Goal: Navigation & Orientation: Find specific page/section

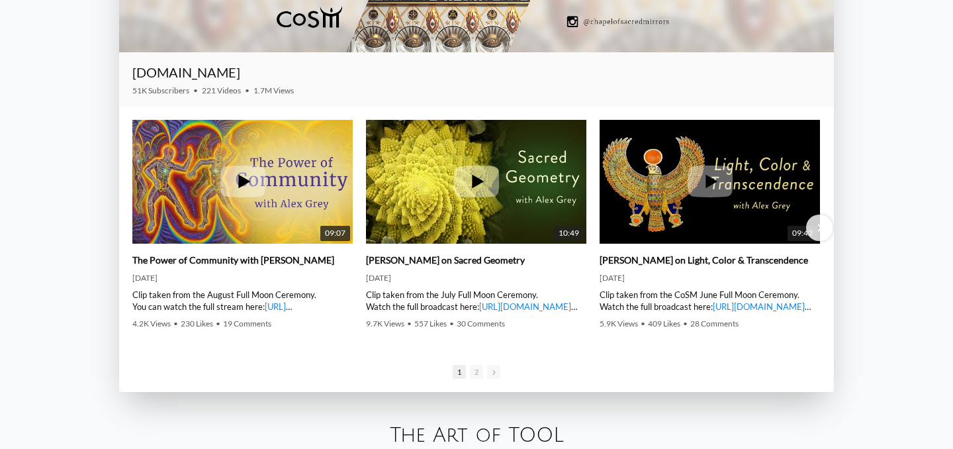
scroll to position [1851, 0]
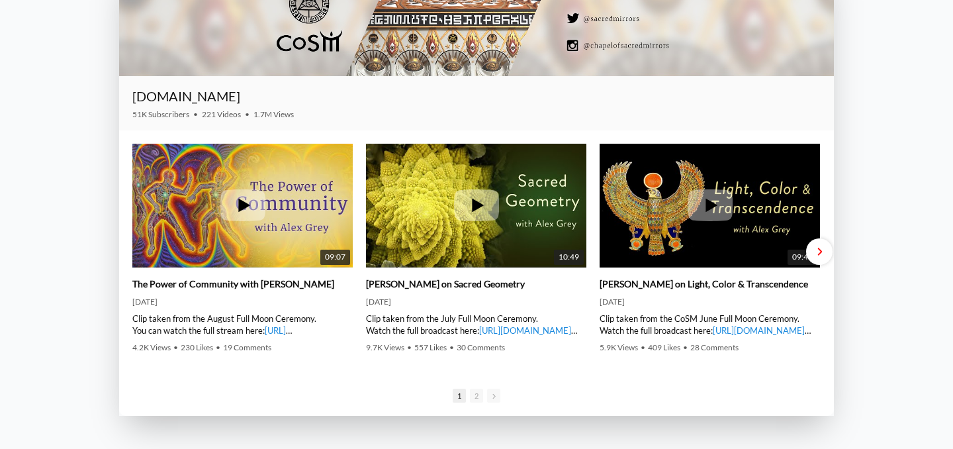
click at [825, 256] on div "Next slide" at bounding box center [819, 251] width 26 height 26
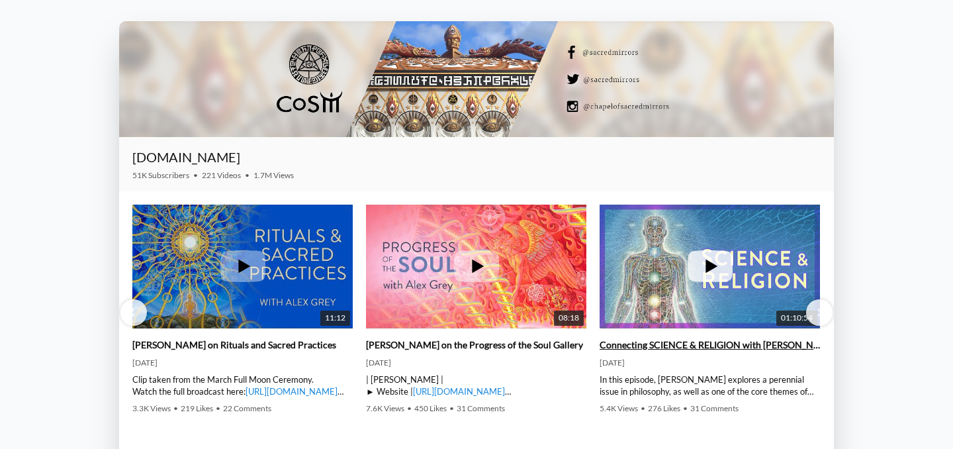
scroll to position [1794, 0]
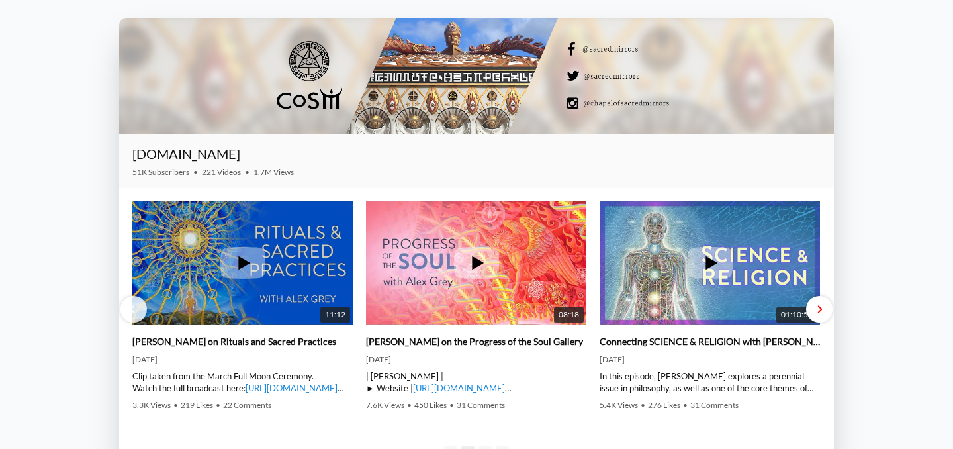
click at [814, 306] on div "Next slide" at bounding box center [819, 309] width 26 height 26
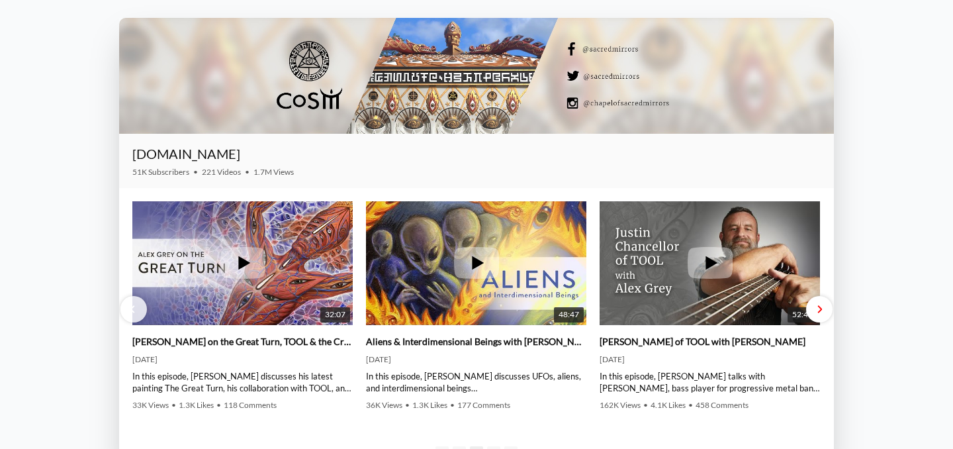
click at [812, 308] on div "Next slide" at bounding box center [819, 309] width 26 height 26
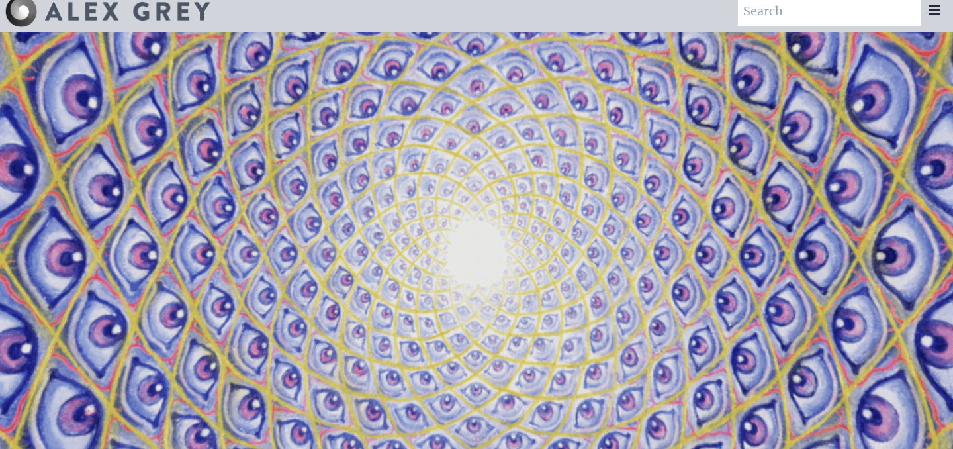
scroll to position [0, 0]
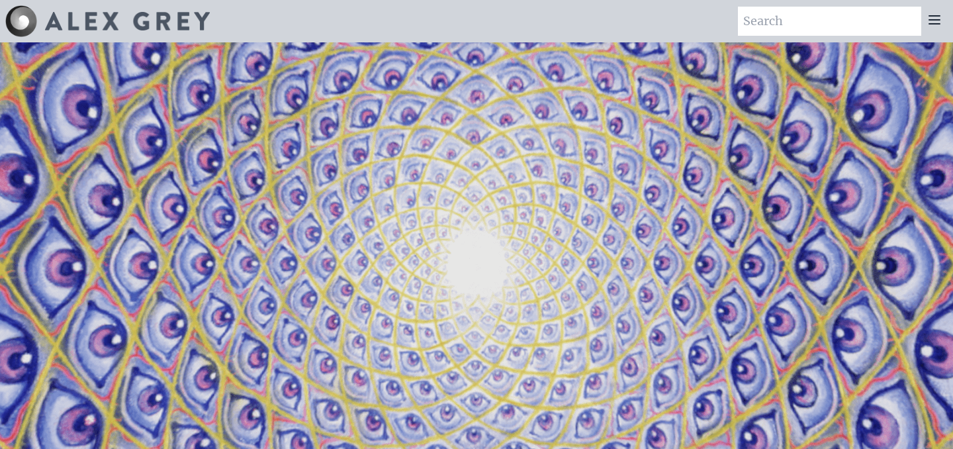
click at [932, 17] on icon at bounding box center [934, 20] width 16 height 16
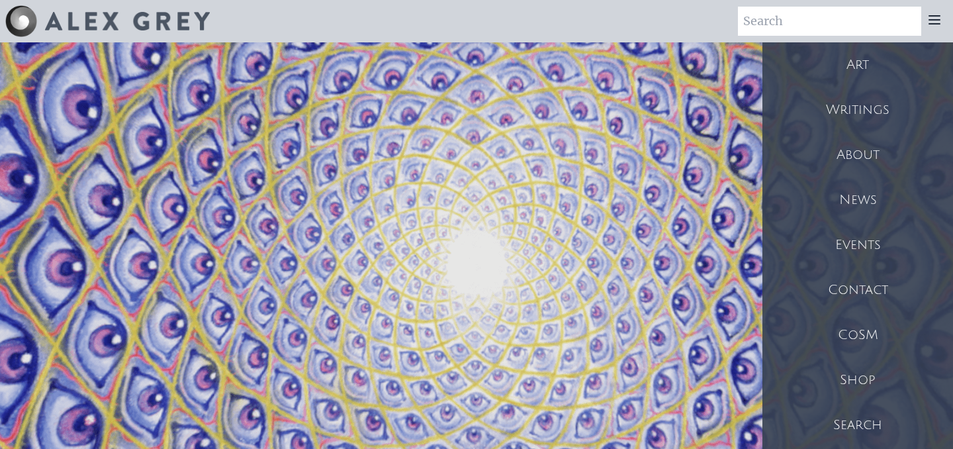
click at [860, 115] on div "Writings" at bounding box center [857, 109] width 191 height 45
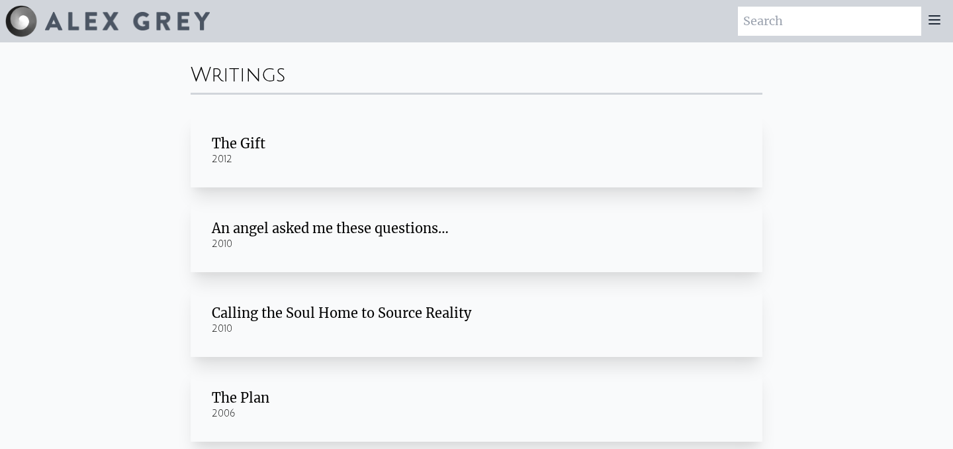
click at [930, 25] on icon at bounding box center [934, 20] width 16 height 16
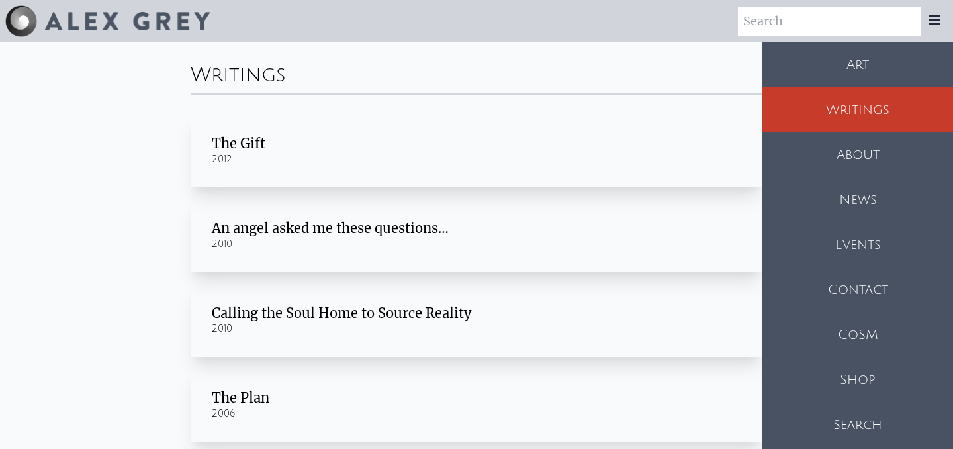
click at [847, 148] on div "About" at bounding box center [857, 154] width 191 height 45
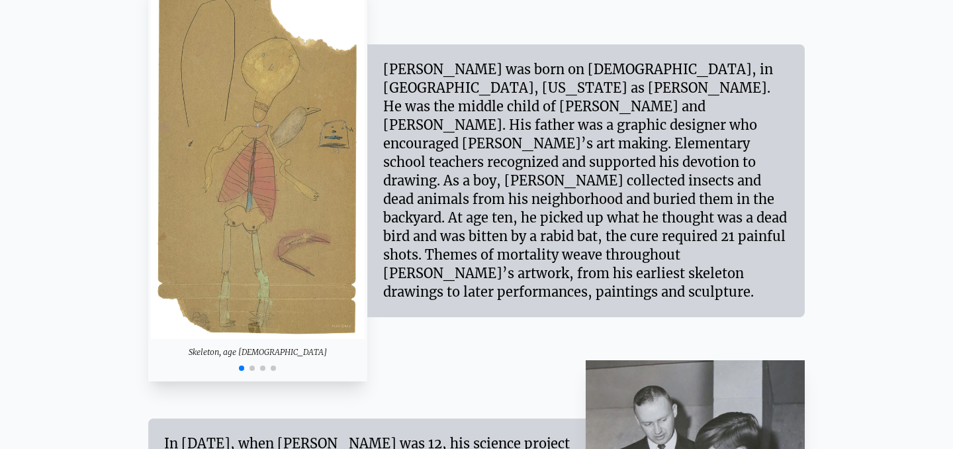
scroll to position [1107, 0]
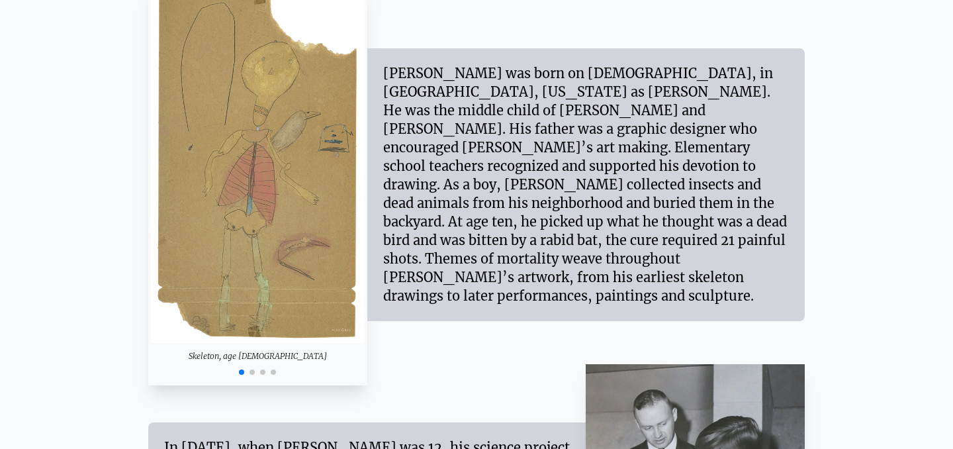
click at [251, 373] on span "Go to slide 2" at bounding box center [251, 371] width 5 height 5
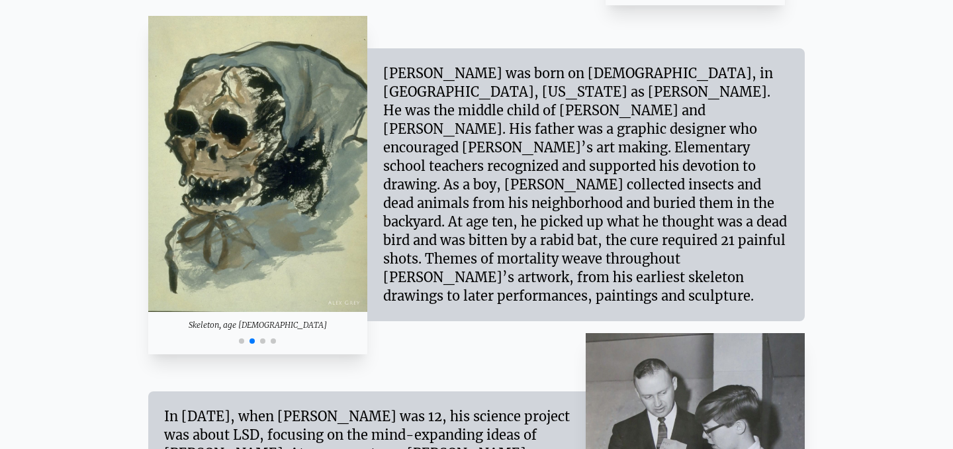
scroll to position [1074, 0]
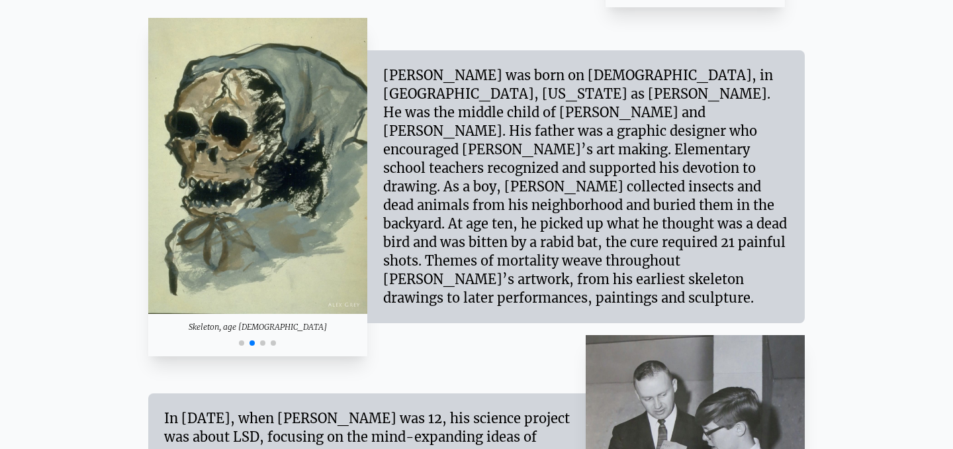
click at [263, 341] on span "Go to slide 3" at bounding box center [262, 342] width 5 height 5
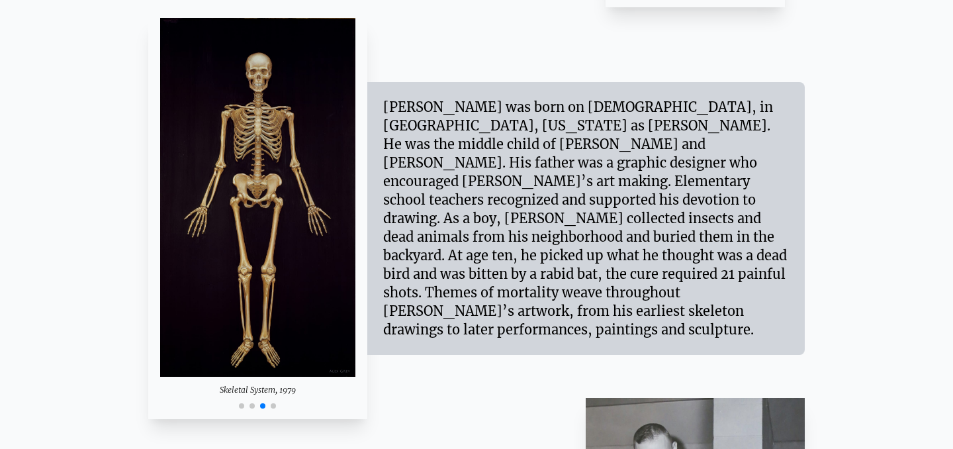
scroll to position [1096, 0]
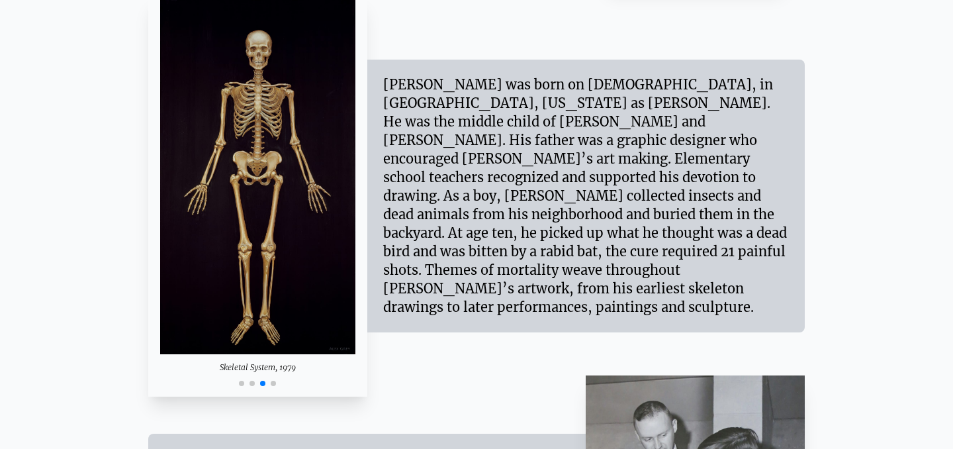
click at [273, 382] on span "Go to slide 4" at bounding box center [273, 382] width 5 height 5
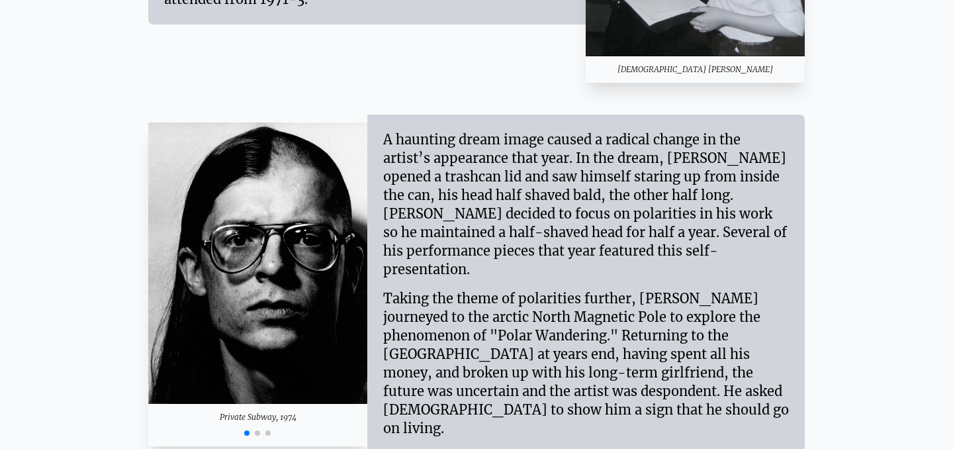
scroll to position [1608, 0]
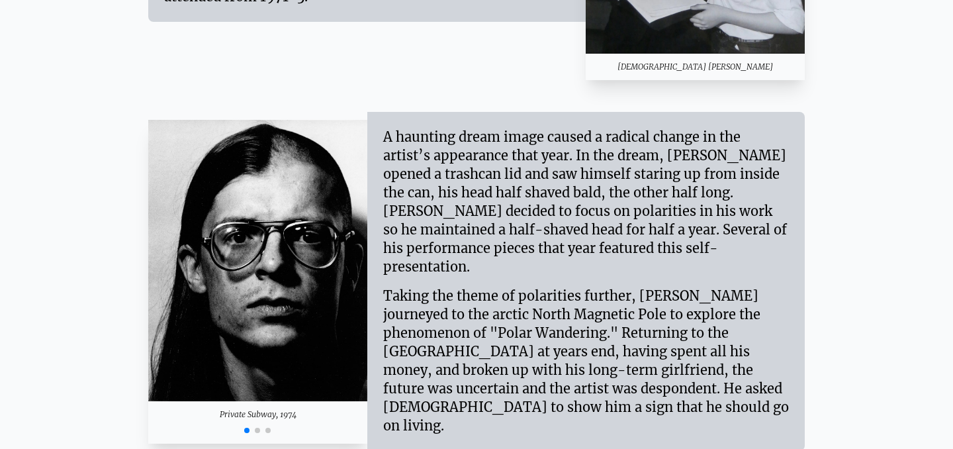
click at [257, 427] on span "Go to slide 2" at bounding box center [257, 429] width 5 height 5
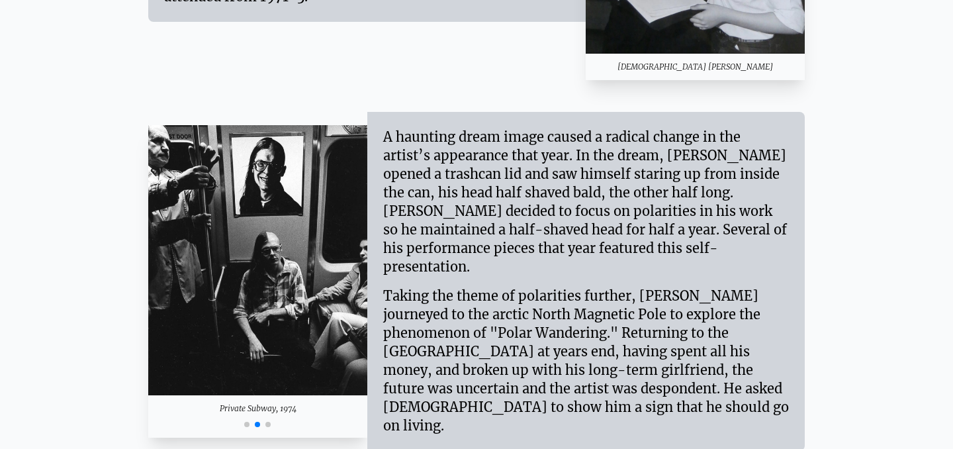
click at [269, 421] on span "Go to slide 3" at bounding box center [267, 423] width 5 height 5
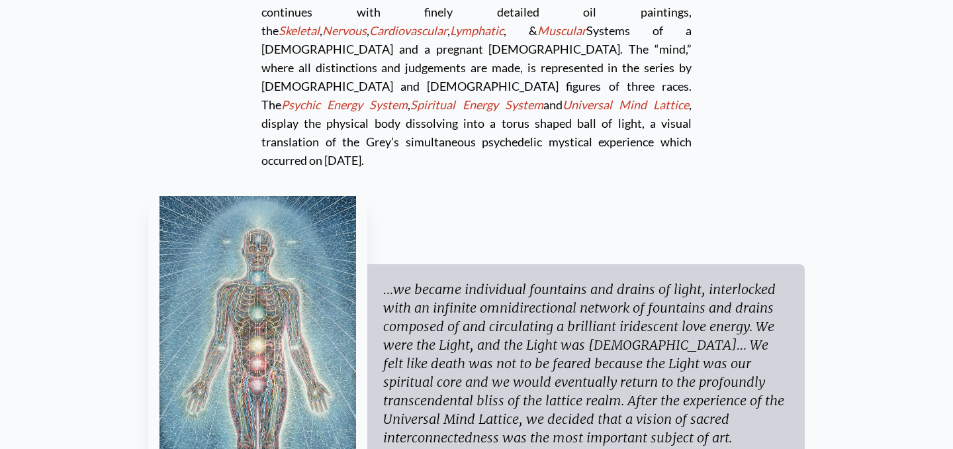
scroll to position [3664, 0]
click at [230, 284] on img "1 / 3" at bounding box center [257, 374] width 196 height 359
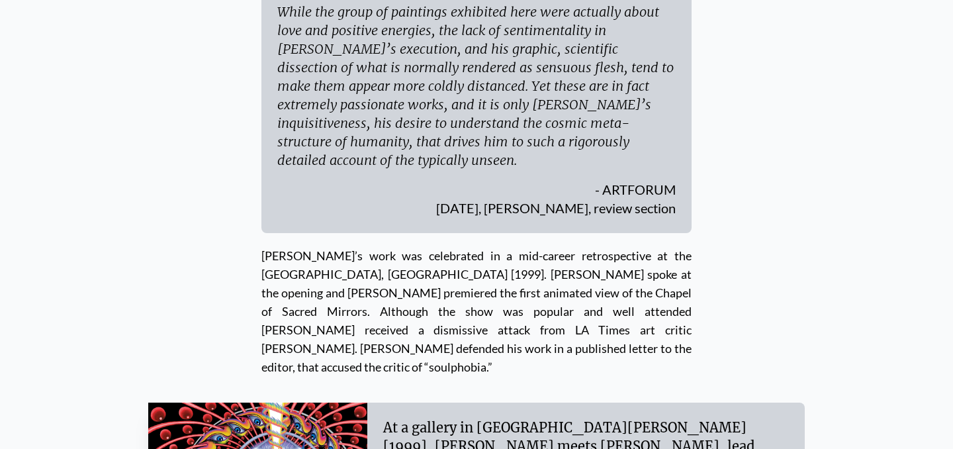
scroll to position [4879, 0]
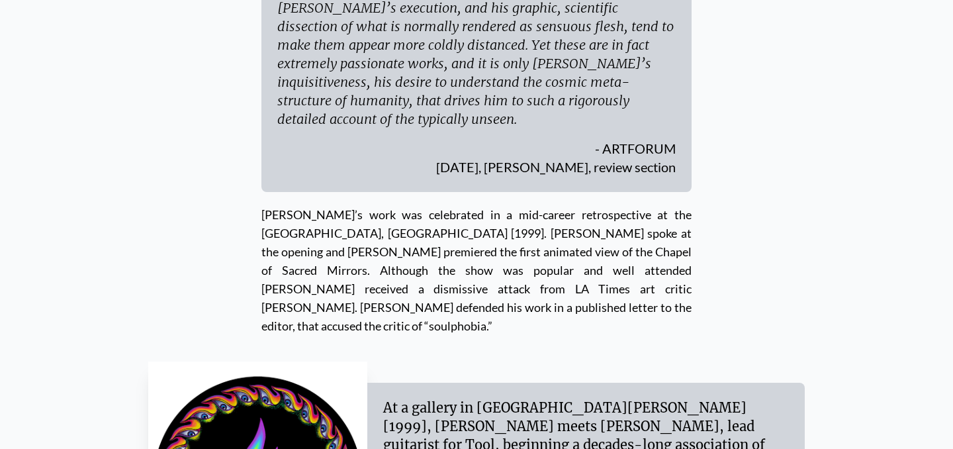
scroll to position [4926, 0]
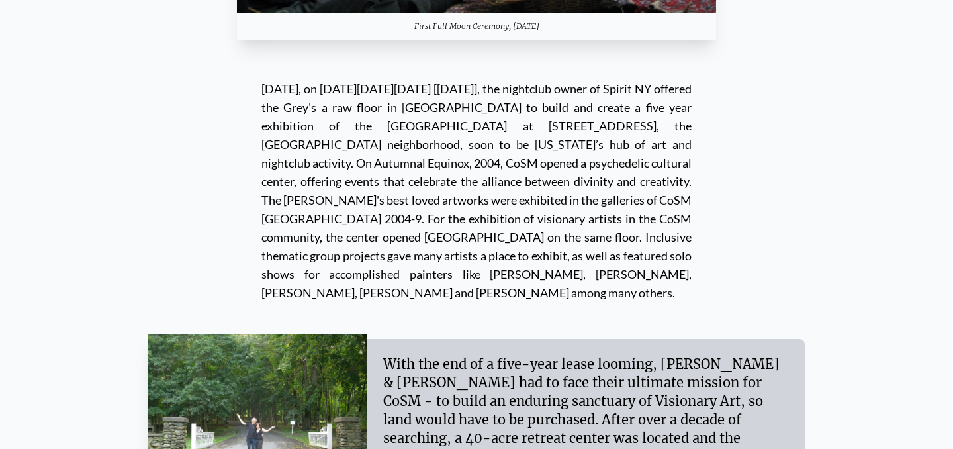
scroll to position [11125, 0]
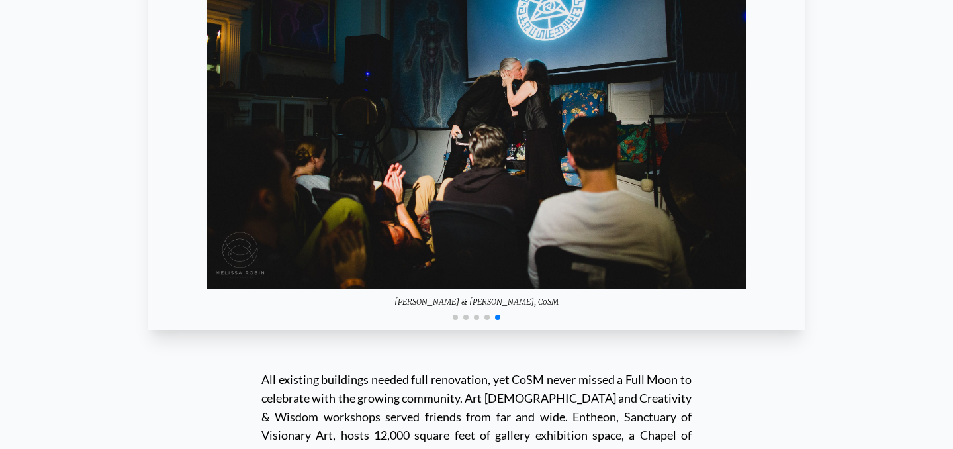
scroll to position [11726, 0]
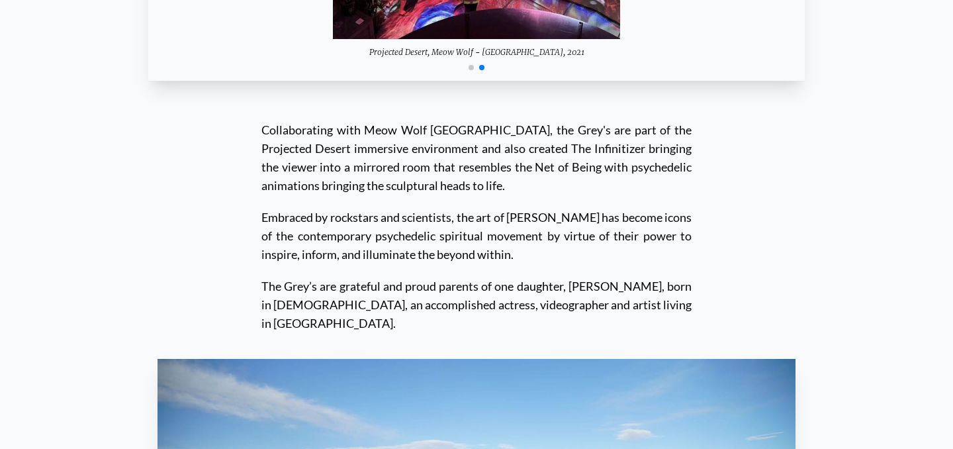
scroll to position [12639, 0]
